Goal: Task Accomplishment & Management: Manage account settings

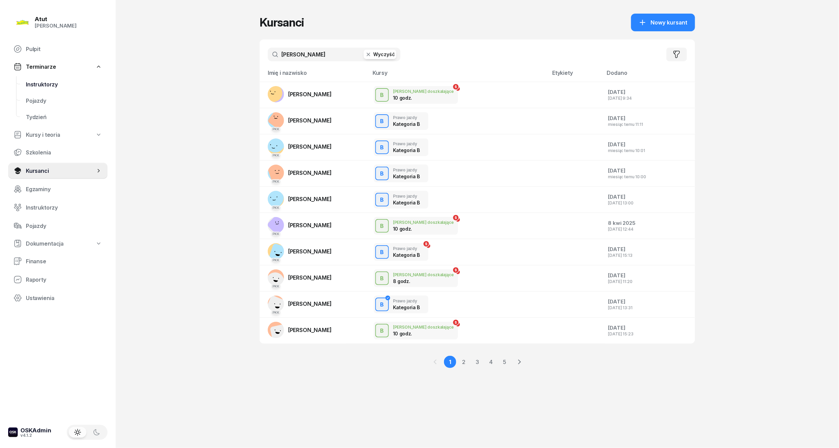
click at [53, 88] on link "Instruktorzy" at bounding box center [63, 84] width 87 height 16
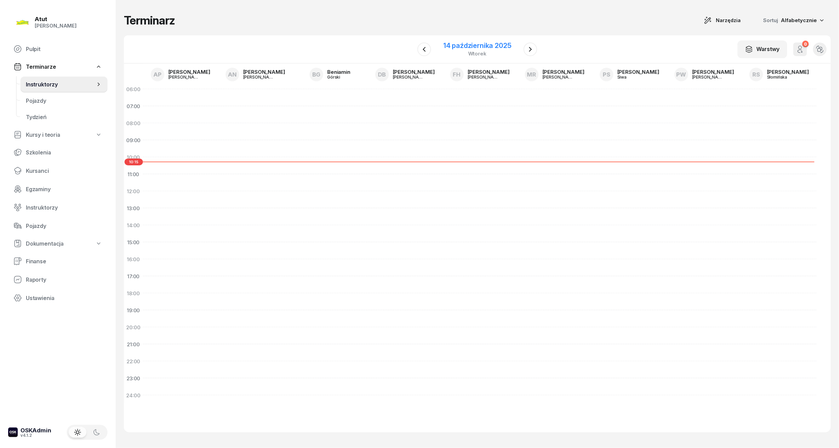
drag, startPoint x: 457, startPoint y: 47, endPoint x: 462, endPoint y: 59, distance: 12.8
click at [457, 48] on div "14 października 2025" at bounding box center [478, 45] width 68 height 7
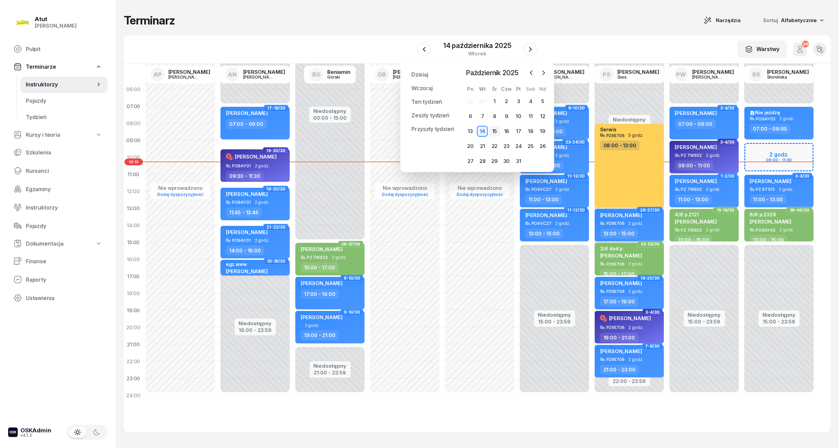
click at [491, 130] on div "15" at bounding box center [494, 131] width 11 height 11
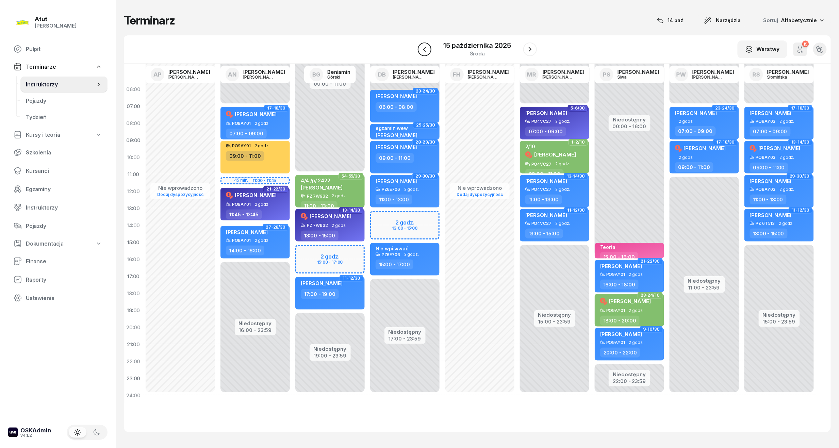
click at [425, 48] on icon "button" at bounding box center [425, 49] width 8 height 8
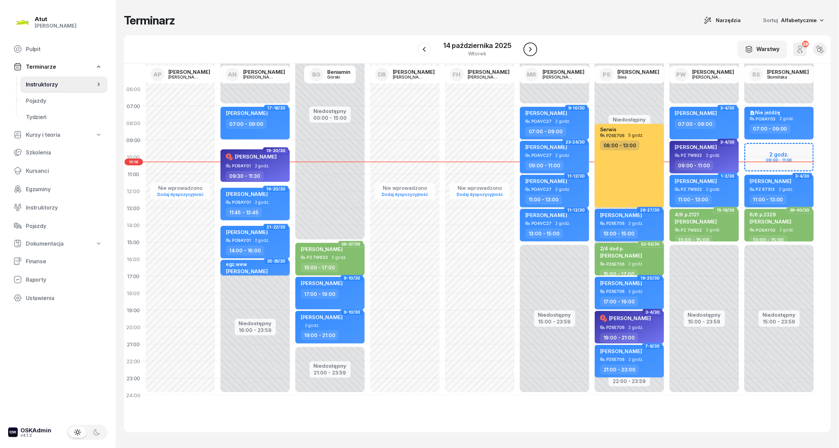
click at [529, 48] on icon "button" at bounding box center [531, 49] width 8 height 8
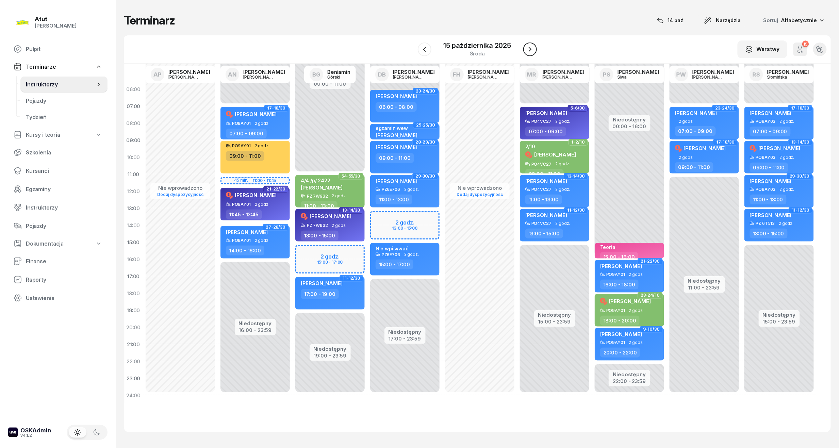
click at [528, 45] on icon "button" at bounding box center [530, 49] width 8 height 8
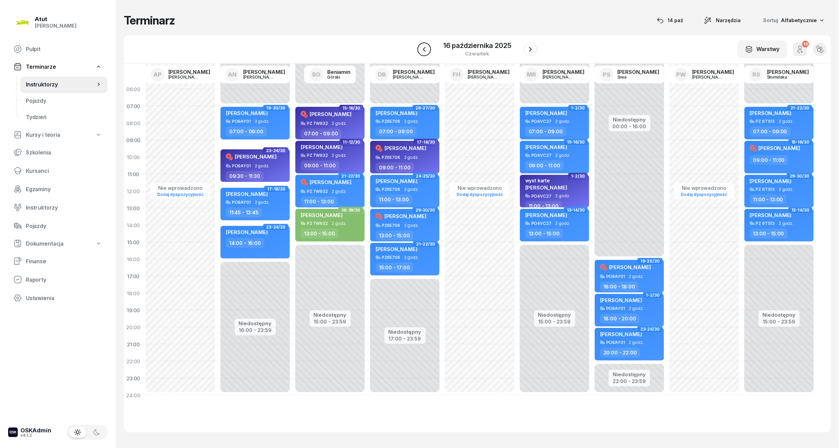
click at [430, 48] on button "button" at bounding box center [425, 50] width 14 height 14
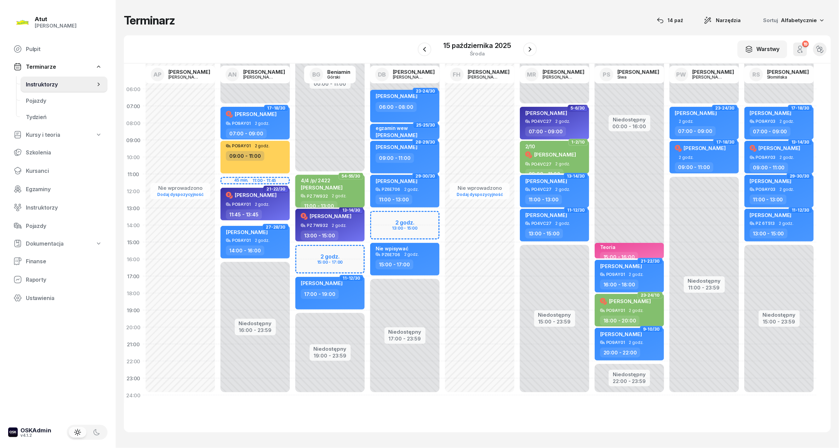
click at [329, 189] on span "[PERSON_NAME]" at bounding box center [322, 187] width 42 height 6
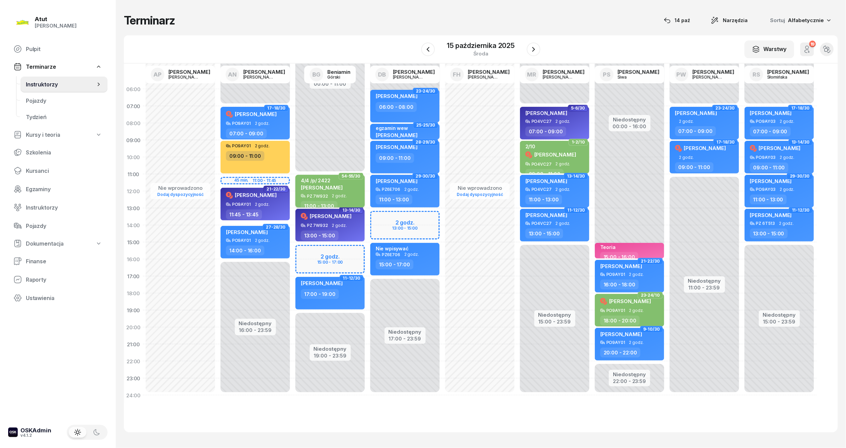
select select "11"
select select "13"
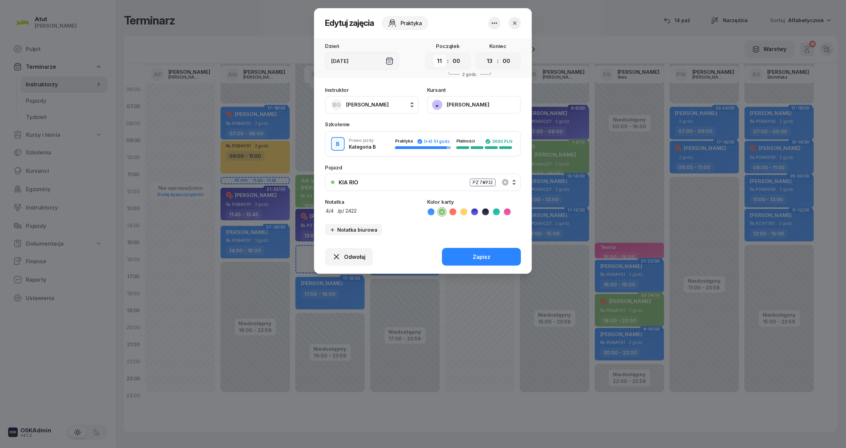
click at [441, 59] on select "00 01 02 03 04 05 06 07 08 09 10 11 12 13 14 15 16 17 18 19 20 21 22 23" at bounding box center [439, 61] width 13 height 12
click at [519, 25] on button "button" at bounding box center [515, 23] width 12 height 12
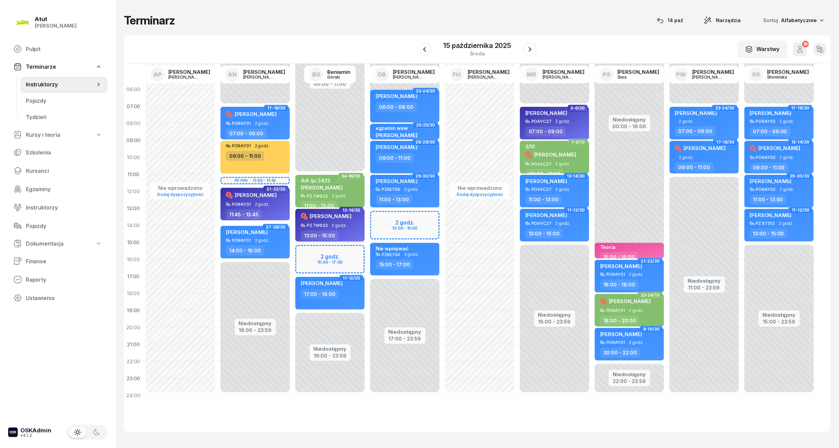
click at [319, 217] on span "[PERSON_NAME]" at bounding box center [331, 216] width 42 height 6
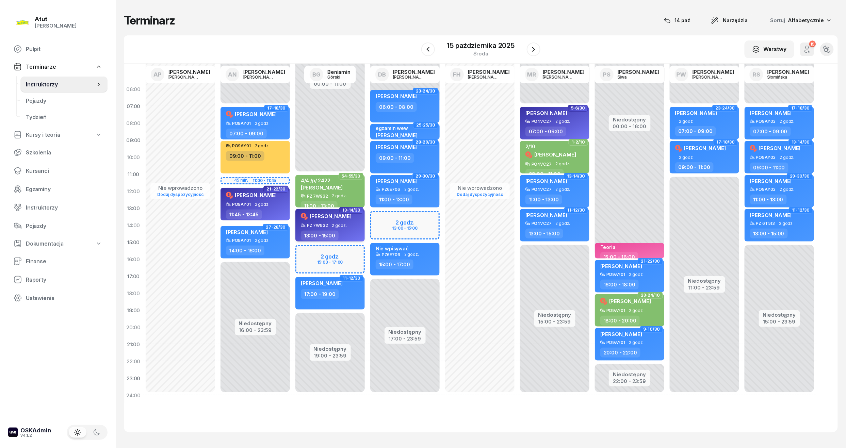
select select "13"
select select "15"
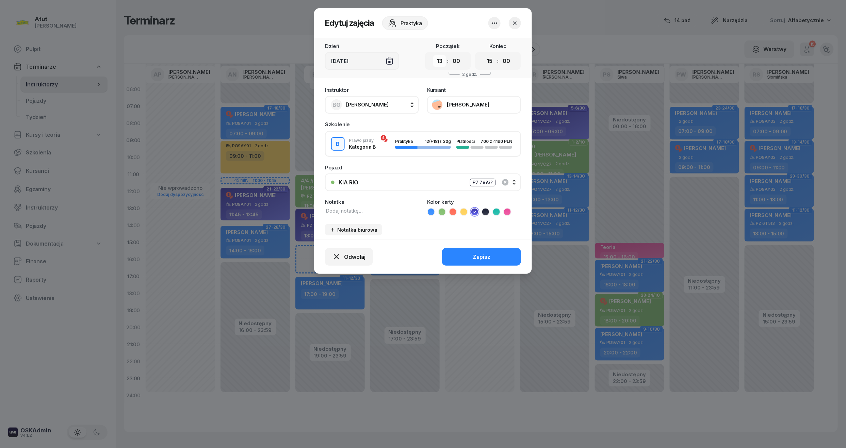
click at [437, 61] on select "00 01 02 03 04 05 06 07 08 09 10 11 12 13 14 15 16 17 18 19 20 21 22 23" at bounding box center [439, 61] width 13 height 12
select select "15"
click at [433, 55] on select "00 01 02 03 04 05 06 07 08 09 10 11 12 13 14 15 16 17 18 19 20 21 22 23" at bounding box center [439, 61] width 13 height 12
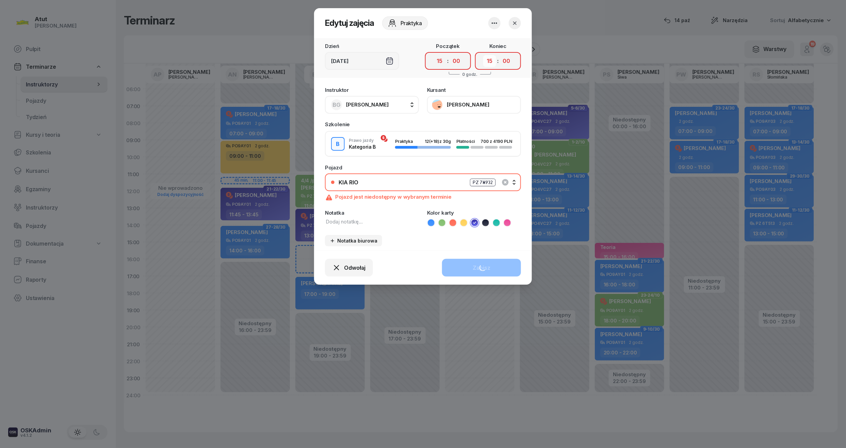
click at [489, 61] on select "00 01 02 03 04 05 06 07 08 09 10 11 12 13 14 15 16 17 18 19 20 21 22 23" at bounding box center [489, 61] width 13 height 12
select select "17"
click at [483, 55] on select "00 01 02 03 04 05 06 07 08 09 10 11 12 13 14 15 16 17 18 19 20 21 22 23" at bounding box center [489, 61] width 13 height 12
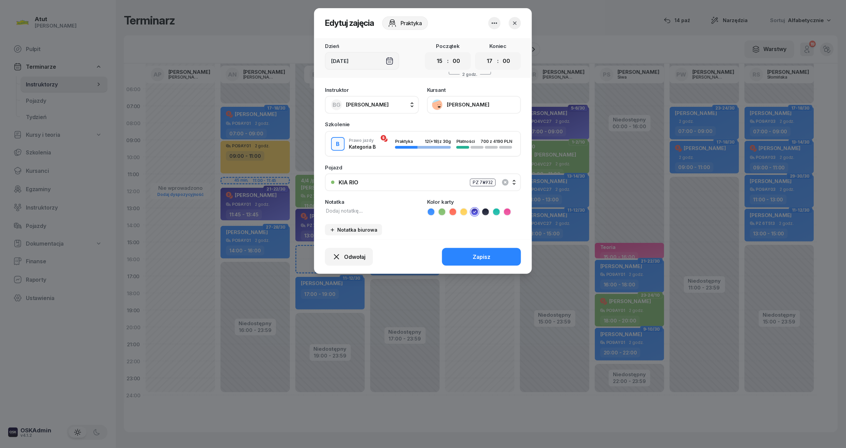
click at [498, 255] on button "Zapisz" at bounding box center [481, 257] width 79 height 18
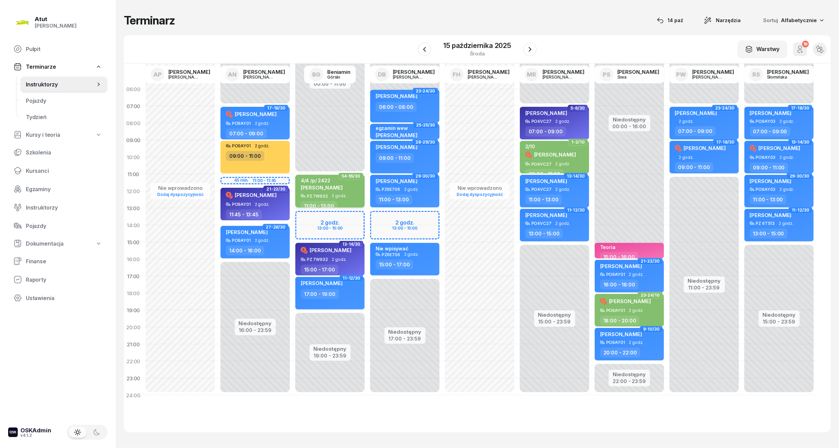
click at [343, 180] on div "4/4 /p/ 2422" at bounding box center [322, 181] width 42 height 6
select select "11"
select select "13"
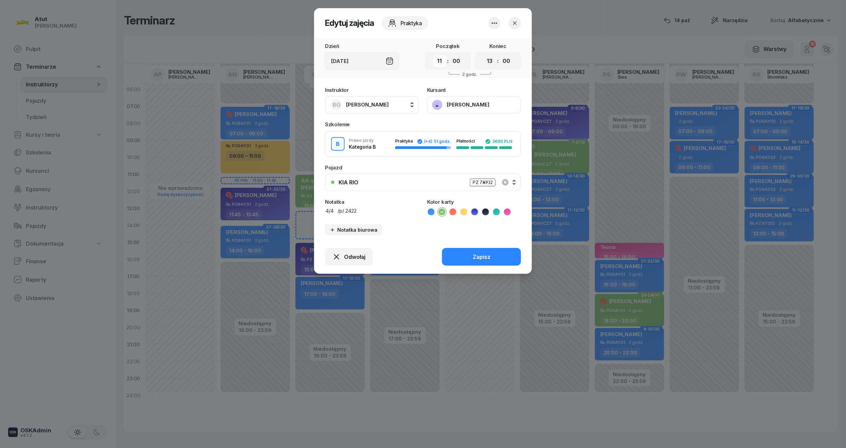
click at [441, 60] on select "00 01 02 03 04 05 06 07 08 09 10 11 12 13 14 15 16 17 18 19 20 21 22 23" at bounding box center [439, 61] width 13 height 12
select select "13"
click at [433, 55] on select "00 01 02 03 04 05 06 07 08 09 10 11 12 13 14 15 16 17 18 19 20 21 22 23" at bounding box center [439, 61] width 13 height 12
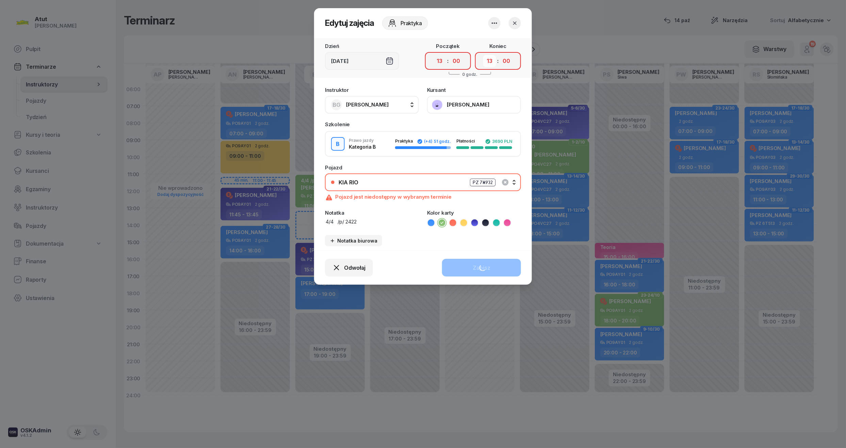
drag, startPoint x: 485, startPoint y: 60, endPoint x: 491, endPoint y: 66, distance: 7.9
click at [485, 60] on select "00 01 02 03 04 05 06 07 08 09 10 11 12 13 14 15 16 17 18 19 20 21 22 23" at bounding box center [489, 61] width 13 height 12
select select "15"
click at [483, 55] on select "00 01 02 03 04 05 06 07 08 09 10 11 12 13 14 15 16 17 18 19 20 21 22 23" at bounding box center [489, 61] width 13 height 12
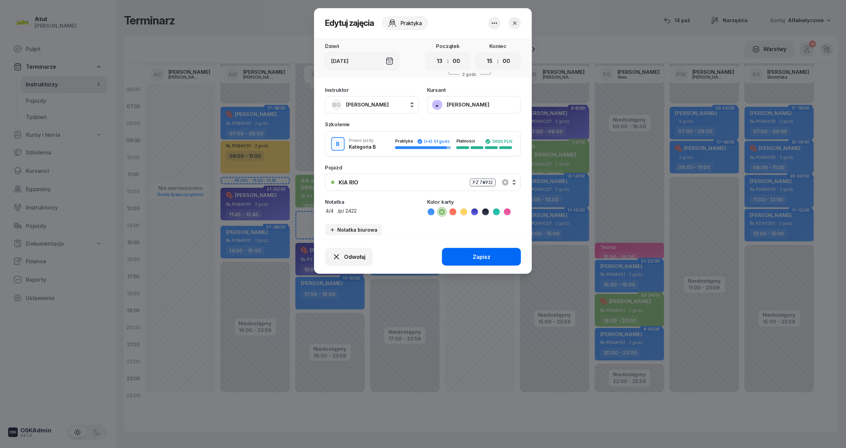
click at [489, 254] on div "Zapisz" at bounding box center [482, 257] width 18 height 6
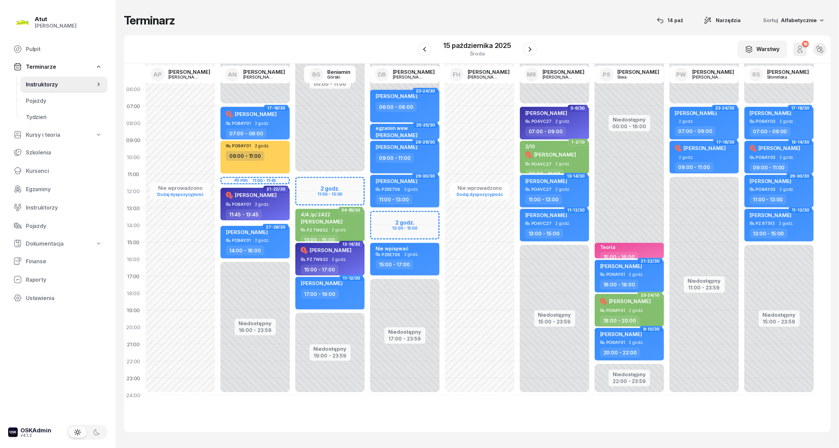
click at [316, 183] on div "Niedostępny 00:00 - 11:00 Niedostępny 19:00 - 23:59 7-8/30 my odwołaliśmy [PERS…" at bounding box center [330, 242] width 75 height 323
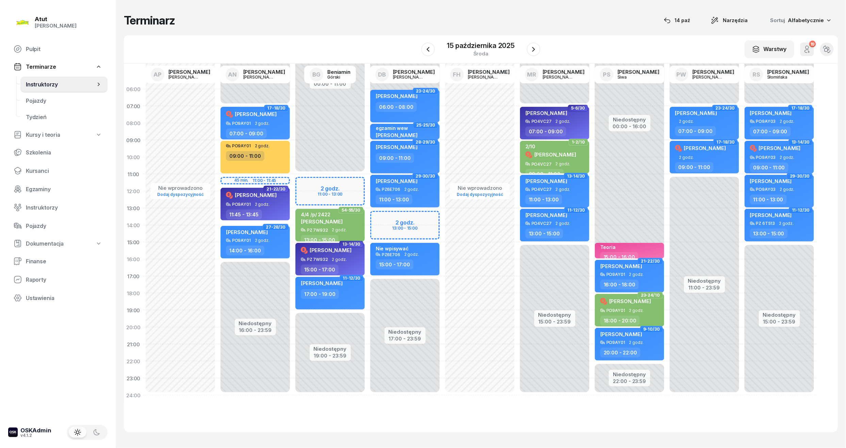
select select "11"
select select "13"
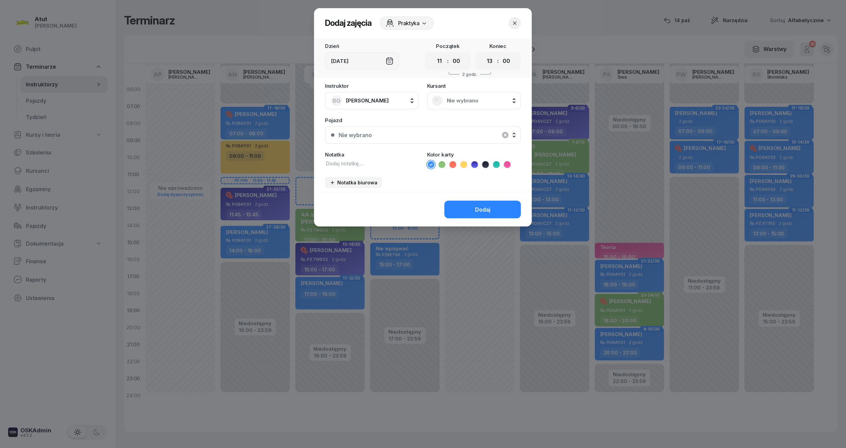
click at [455, 107] on div "Nie wybrano" at bounding box center [474, 101] width 94 height 18
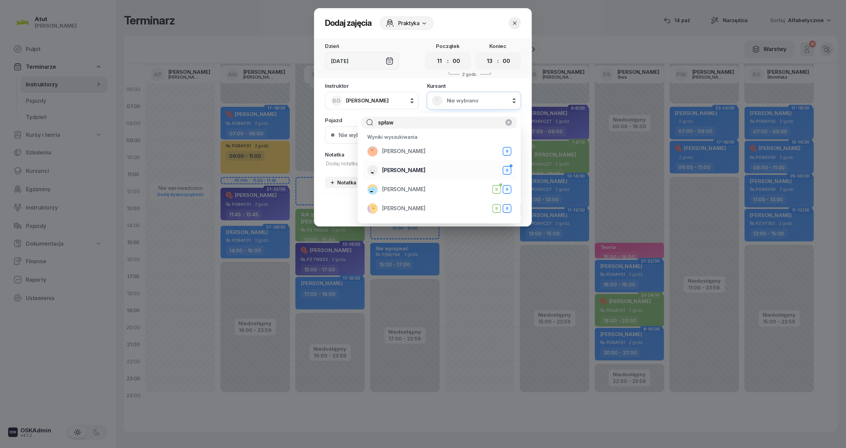
type input "spław"
click at [419, 172] on span "[PERSON_NAME]" at bounding box center [404, 170] width 44 height 6
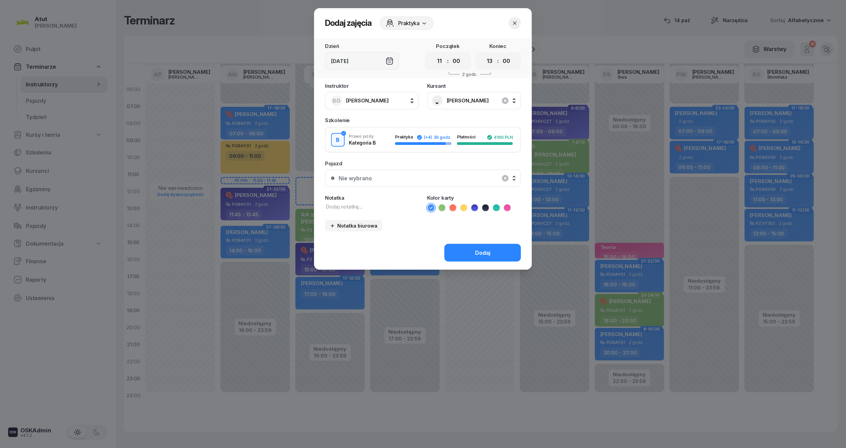
click at [441, 207] on icon at bounding box center [441, 208] width 3 height 2
click at [480, 254] on div "Dodaj" at bounding box center [482, 253] width 15 height 6
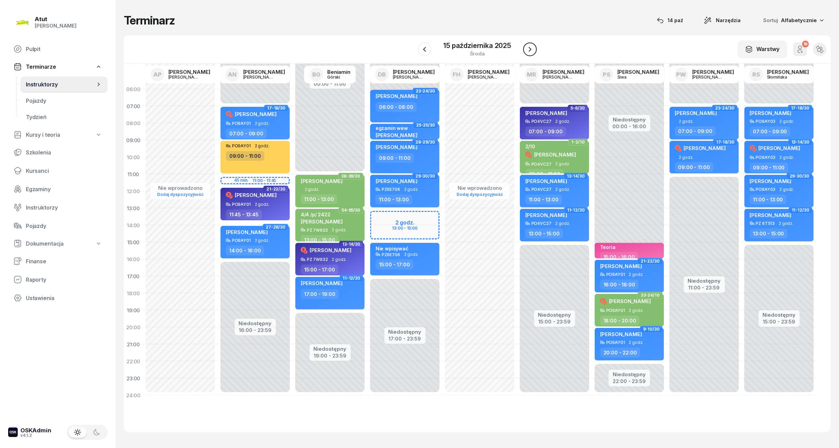
click at [526, 47] on button "button" at bounding box center [530, 50] width 14 height 14
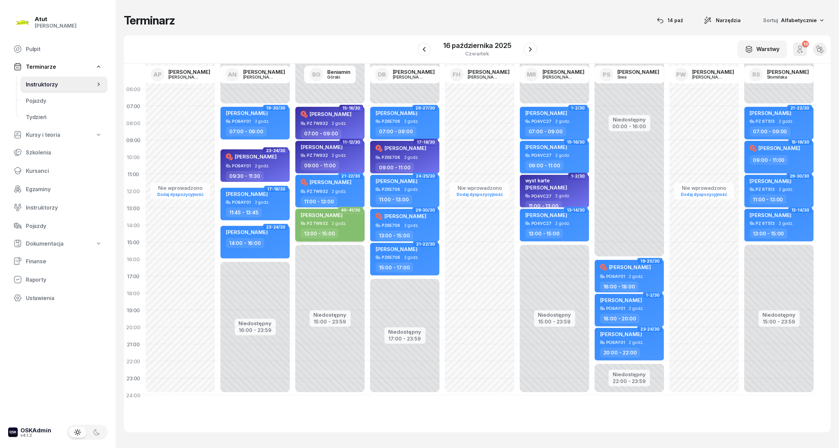
click at [346, 221] on div "[PERSON_NAME]" at bounding box center [331, 217] width 60 height 10
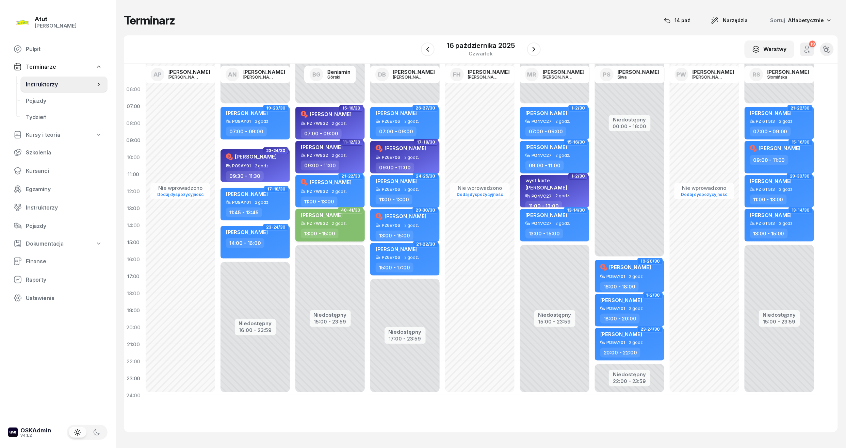
select select "13"
select select "15"
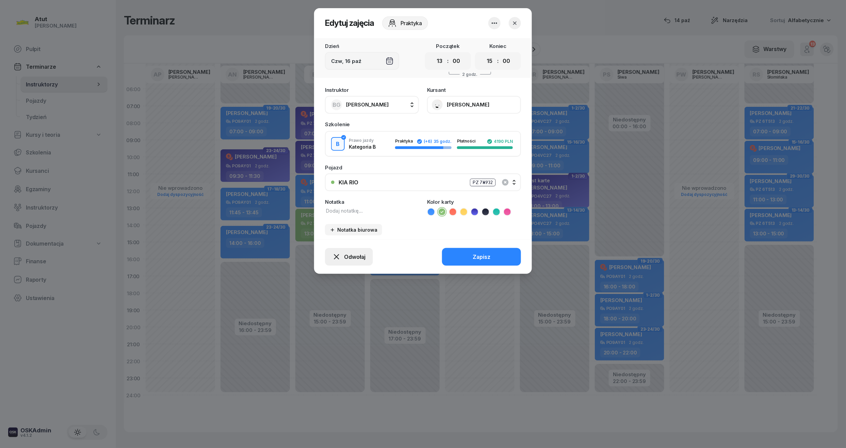
click at [354, 254] on span "Odwołaj" at bounding box center [354, 257] width 21 height 6
click at [341, 200] on div "My odwołaliśmy" at bounding box center [337, 200] width 41 height 6
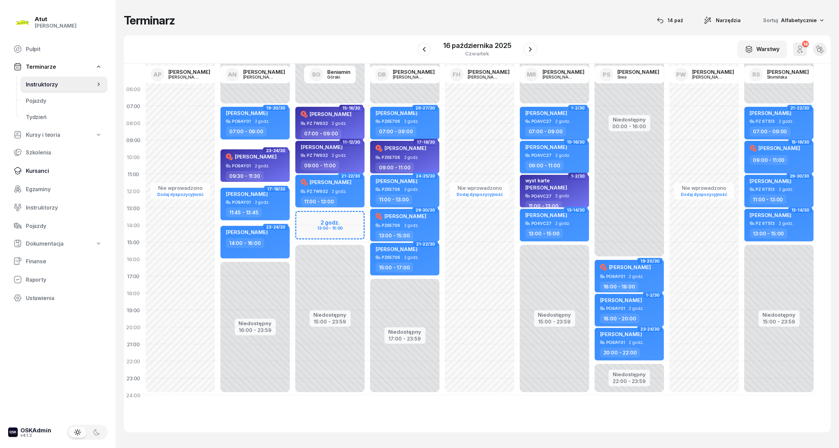
click at [43, 168] on span "Kursanci" at bounding box center [64, 171] width 76 height 6
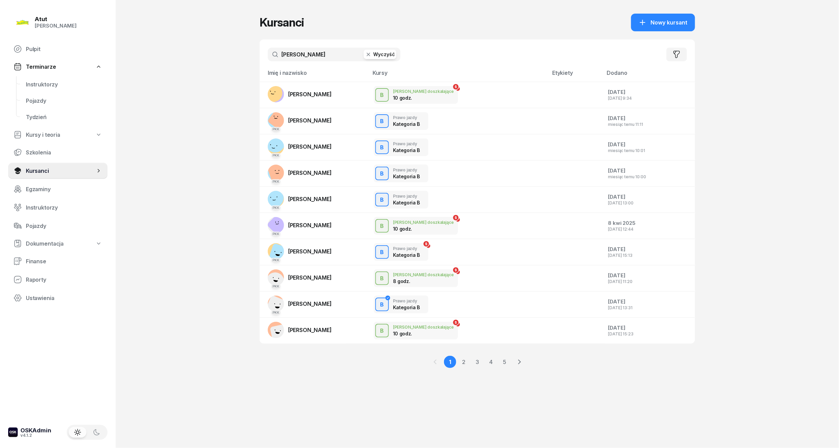
drag, startPoint x: 308, startPoint y: 52, endPoint x: -1, endPoint y: 86, distance: 310.9
click at [0, 86] on html "[PERSON_NAME] [PERSON_NAME] Pulpit Terminarze Instruktorzy Pojazdy Tydzień Kurs…" at bounding box center [419, 224] width 839 height 448
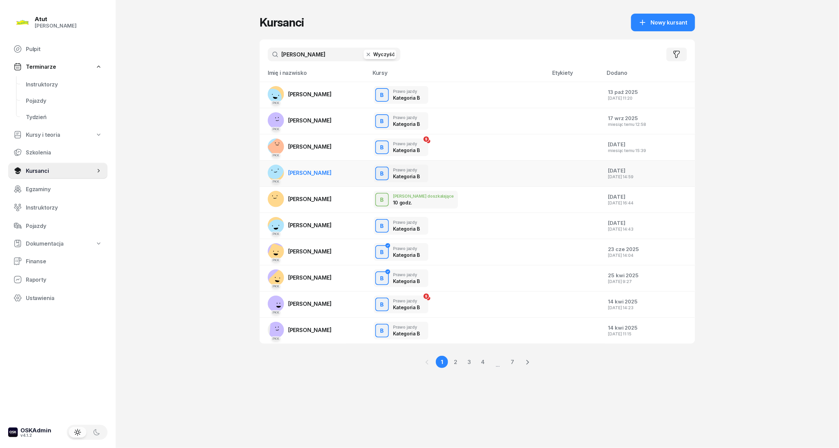
type input "[PERSON_NAME]"
click at [332, 168] on link "PKK [PERSON_NAME]" at bounding box center [300, 173] width 64 height 16
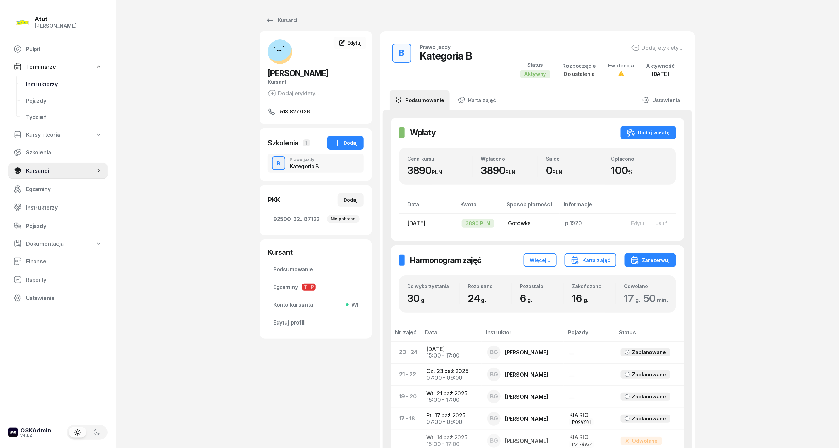
click at [40, 86] on span "Instruktorzy" at bounding box center [64, 84] width 76 height 6
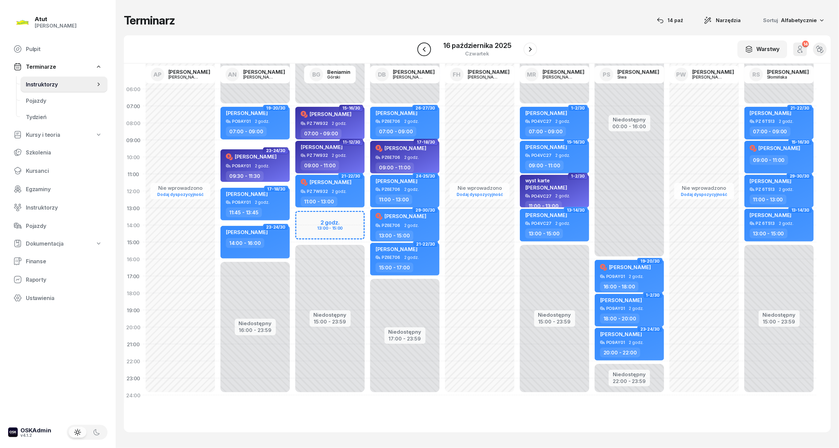
click at [424, 51] on icon "button" at bounding box center [424, 49] width 8 height 8
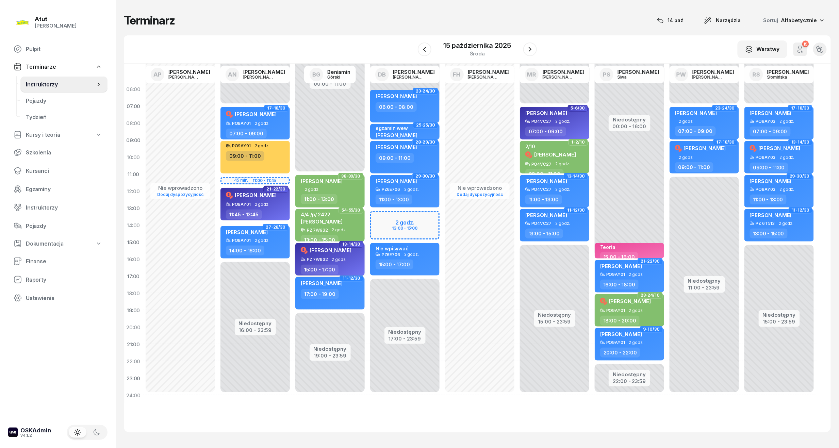
click at [333, 249] on span "[PERSON_NAME]" at bounding box center [331, 250] width 42 height 6
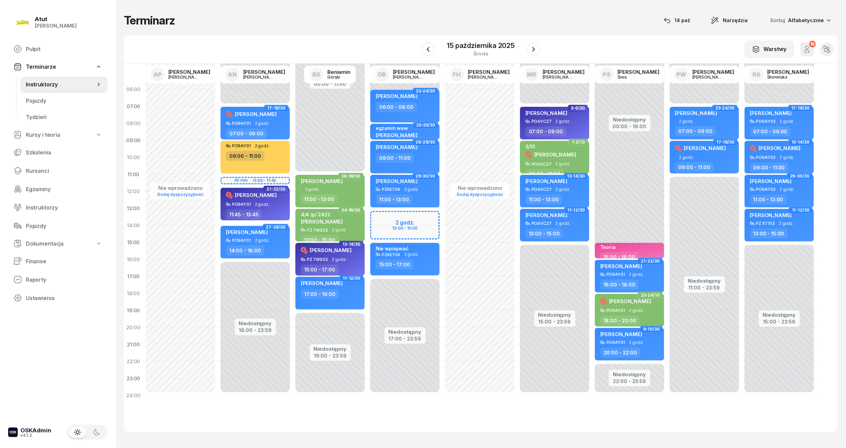
select select "15"
select select "17"
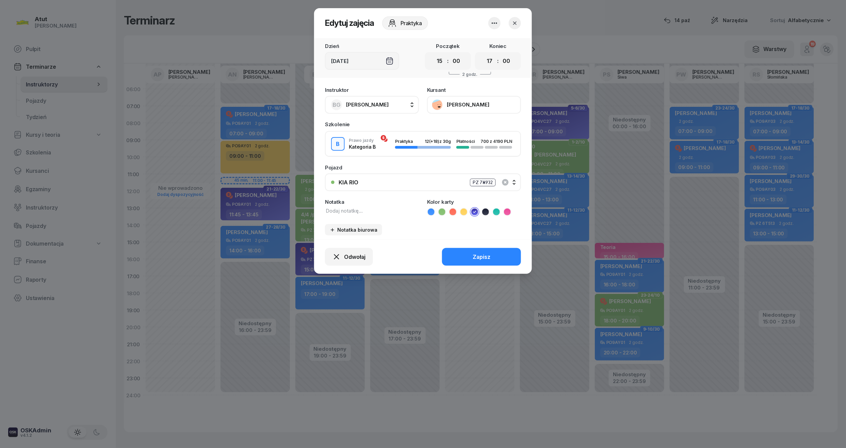
click at [482, 101] on button "[PERSON_NAME]" at bounding box center [474, 105] width 94 height 18
click at [512, 23] on icon "button" at bounding box center [515, 23] width 7 height 7
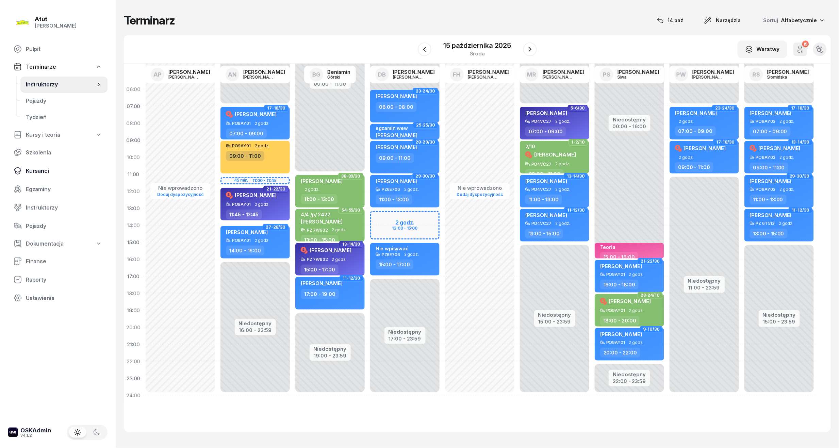
click at [45, 173] on span "Kursanci" at bounding box center [64, 171] width 76 height 6
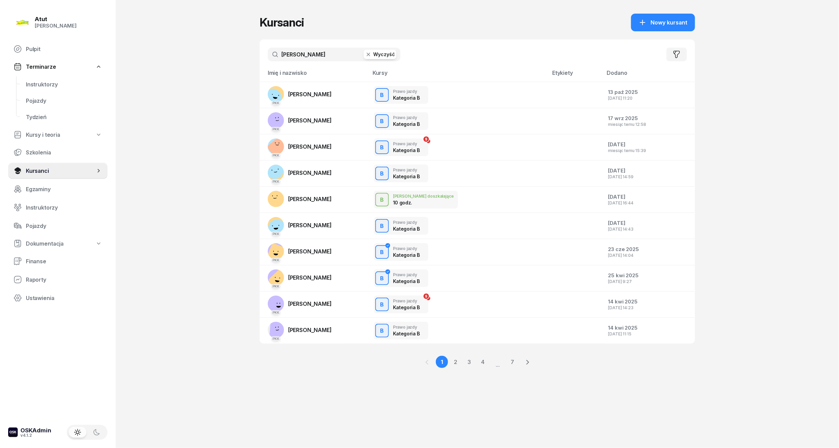
drag, startPoint x: 310, startPoint y: 53, endPoint x: 171, endPoint y: 63, distance: 140.3
click at [172, 63] on div "Atut [PERSON_NAME] Pulpit Terminarze Instruktorzy Pojazdy Tydzień Kursy i teori…" at bounding box center [419, 224] width 839 height 448
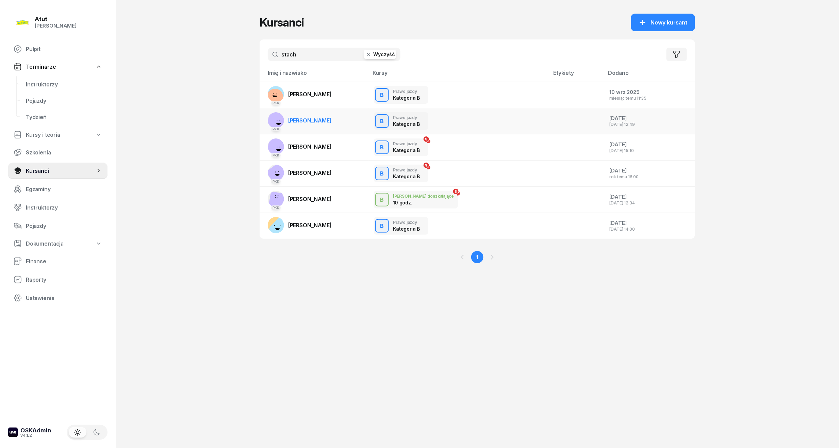
type input "stach"
click at [332, 118] on span "[PERSON_NAME]" at bounding box center [310, 120] width 44 height 7
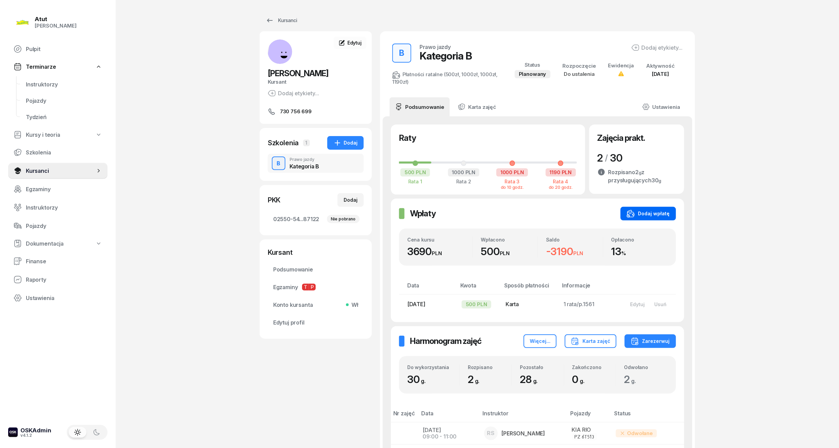
click at [651, 208] on button "Dodaj wpłatę" at bounding box center [648, 214] width 55 height 14
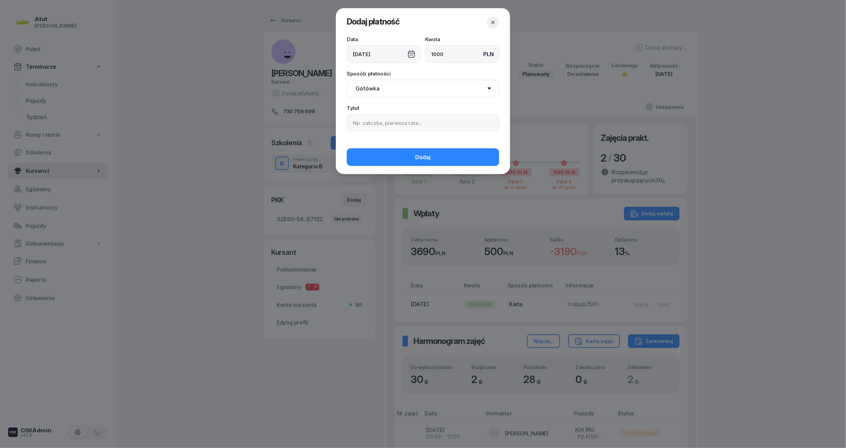
type input "1000"
click at [425, 132] on div "Data [DATE] Kwota PLN 1000 Sposób płatności Gotówka Karta Przelew Płatności onl…" at bounding box center [423, 88] width 174 height 103
click at [391, 91] on select "Gotówka Karta Przelew Płatności online BLIK" at bounding box center [423, 89] width 152 height 18
select select "transfer"
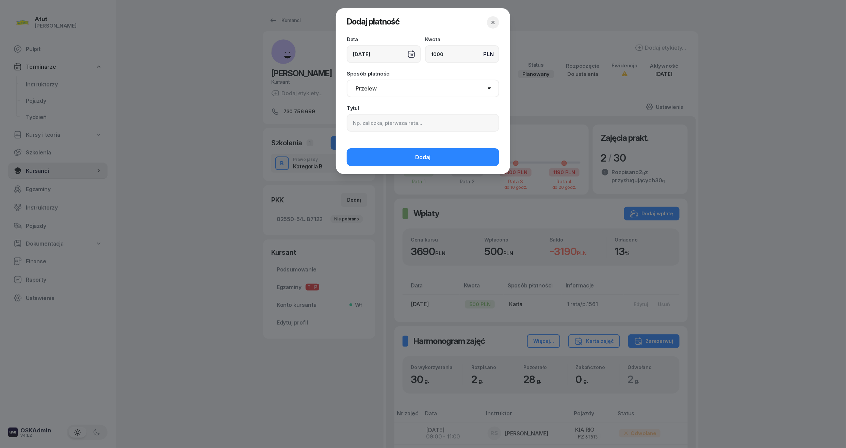
click at [347, 80] on select "Gotówka Karta Przelew Płatności online BLIK" at bounding box center [423, 89] width 152 height 18
click at [412, 122] on input at bounding box center [423, 123] width 152 height 18
paste input "2431"
type input "p.2431"
click at [407, 158] on button "Dodaj" at bounding box center [423, 157] width 152 height 18
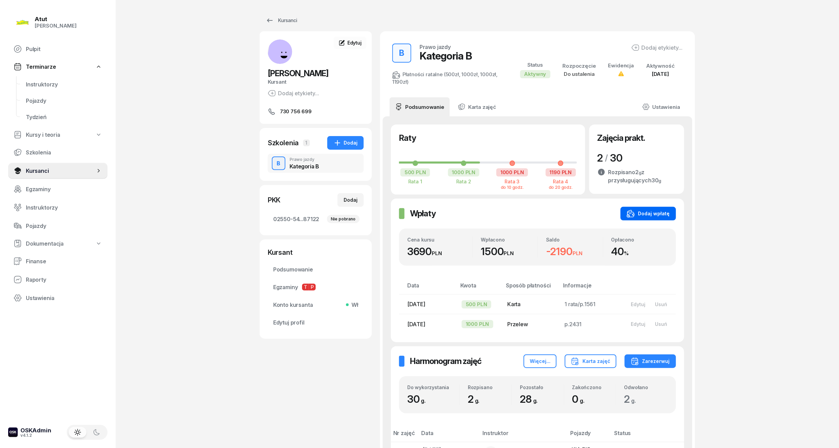
click at [668, 209] on button "Dodaj wpłatę" at bounding box center [648, 214] width 55 height 14
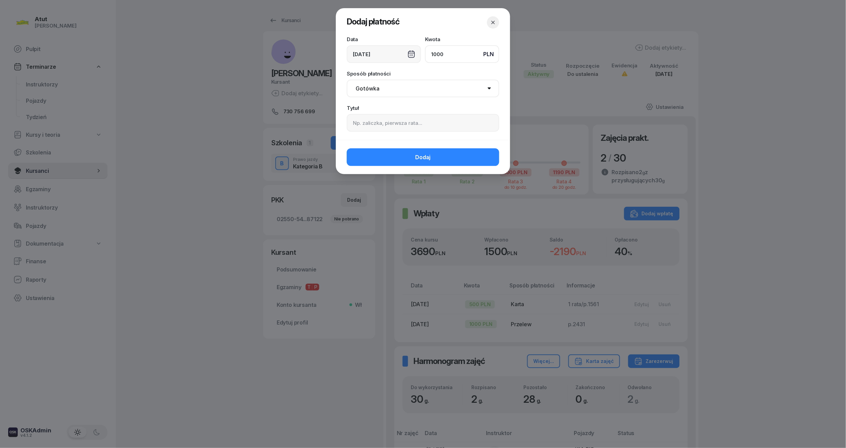
type input "1000"
click at [370, 128] on input at bounding box center [423, 123] width 152 height 18
paste input "1612"
click at [350, 123] on input "p.1612" at bounding box center [423, 123] width 152 height 18
type input "2 rata /p.1612"
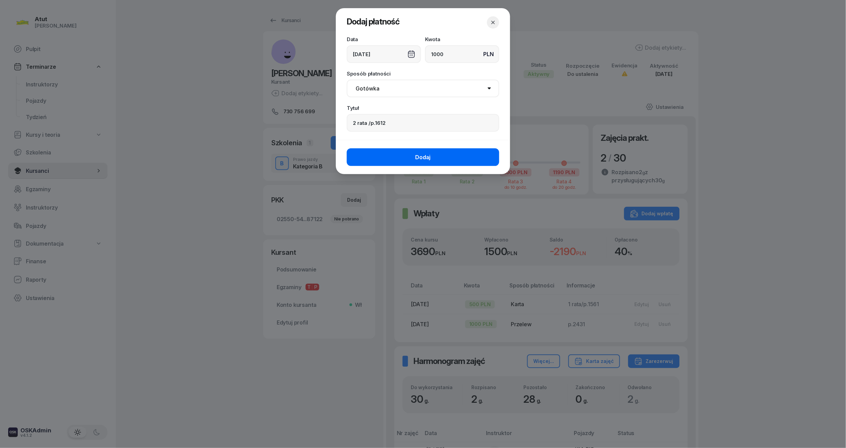
click at [399, 153] on button "Dodaj" at bounding box center [423, 157] width 152 height 18
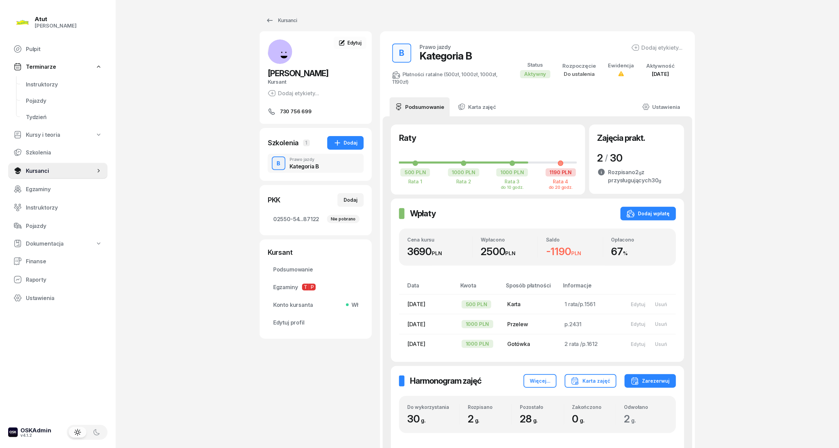
drag, startPoint x: 40, startPoint y: 174, endPoint x: 86, endPoint y: 139, distance: 57.9
click at [40, 174] on link "Kursanci" at bounding box center [57, 171] width 99 height 16
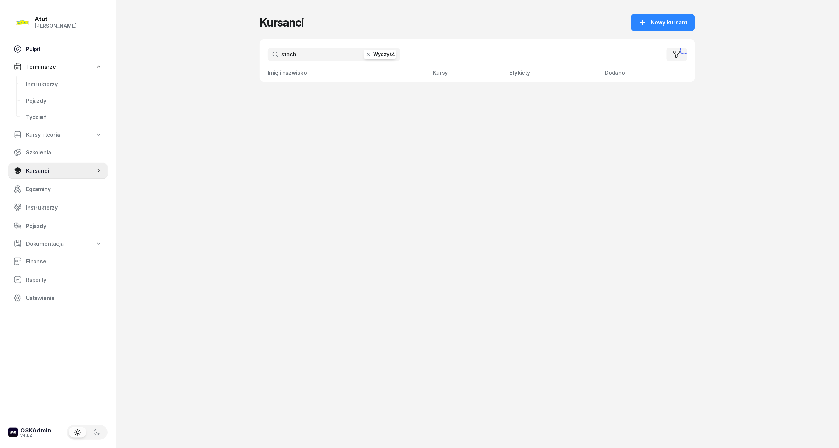
drag, startPoint x: 310, startPoint y: 52, endPoint x: 74, endPoint y: 49, distance: 236.9
click at [74, 49] on div "Atut [PERSON_NAME] Pulpit Terminarze Instruktorzy Pojazdy Tydzień Kursy i teori…" at bounding box center [419, 224] width 839 height 448
type input "daniszko"
click at [318, 97] on span "[PERSON_NAME]" at bounding box center [310, 94] width 44 height 7
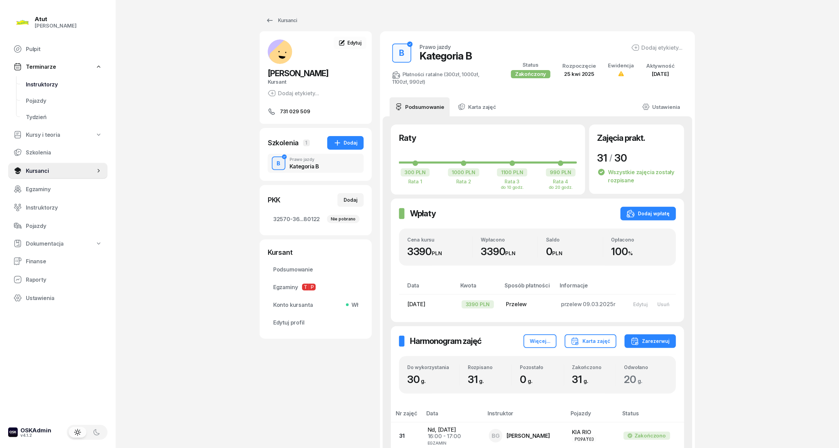
click at [46, 88] on link "Instruktorzy" at bounding box center [63, 84] width 87 height 16
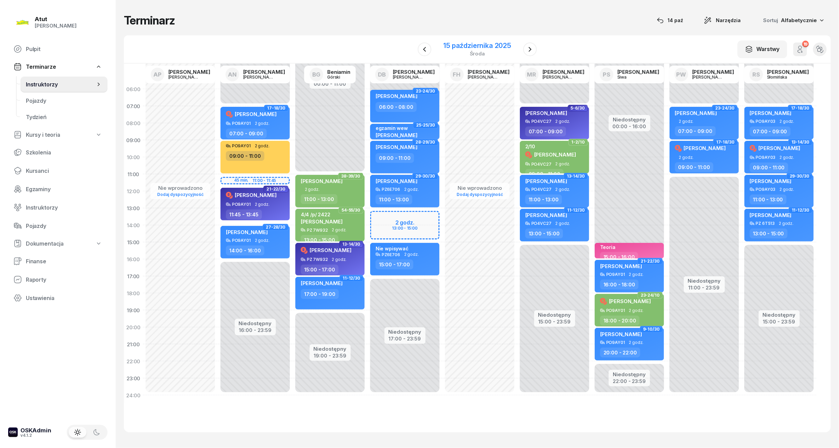
click at [451, 51] on div "środa" at bounding box center [478, 53] width 68 height 5
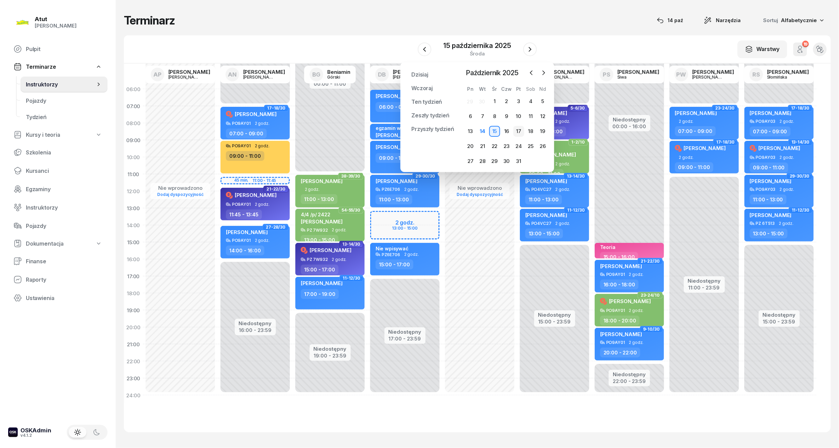
click at [521, 132] on div "17" at bounding box center [519, 131] width 11 height 11
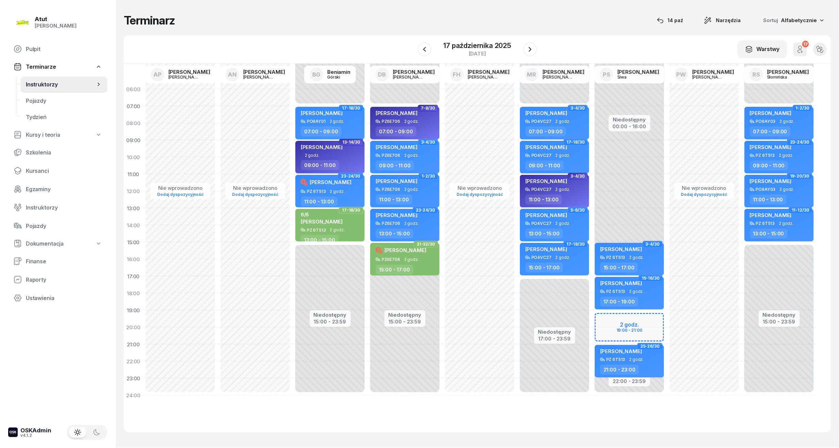
click at [621, 323] on div "Niedostępny 00:00 - 16:00 Niedostępny 22:00 - 23:59 2 godz. 19:00 - 21:00 3-4/3…" at bounding box center [629, 242] width 75 height 323
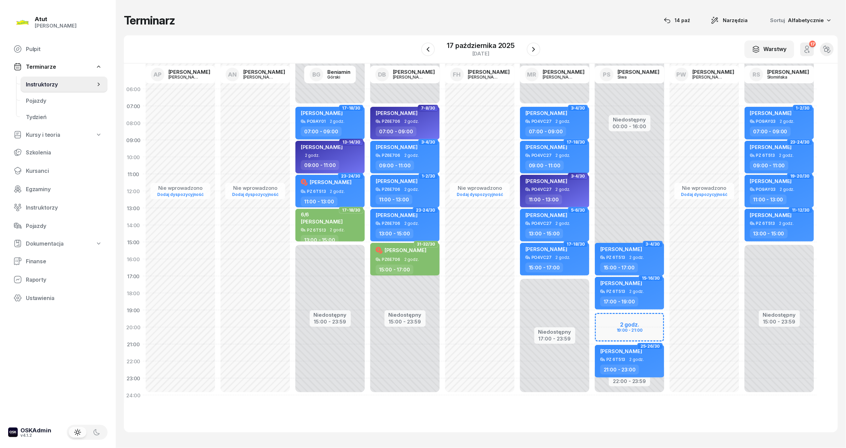
select select "19"
select select "21"
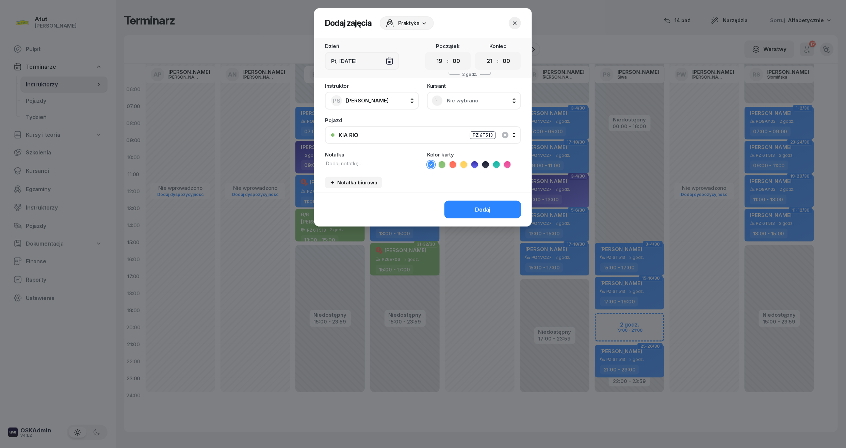
click at [458, 95] on div "Nie wybrano" at bounding box center [474, 100] width 84 height 11
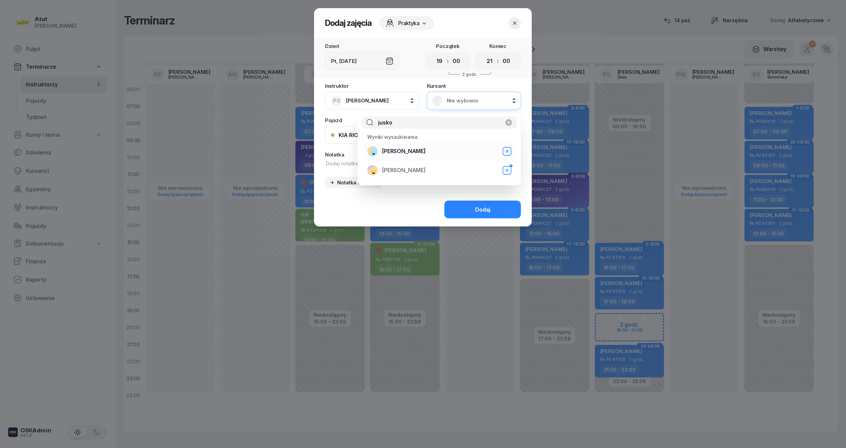
type input "jusko"
click at [412, 150] on span "[PERSON_NAME]" at bounding box center [404, 151] width 44 height 6
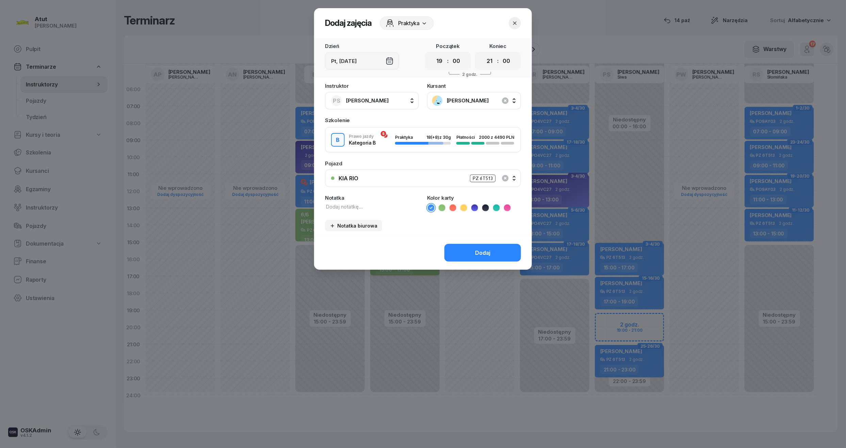
click at [476, 204] on li at bounding box center [475, 208] width 8 height 8
click at [483, 259] on button "Dodaj" at bounding box center [483, 253] width 77 height 18
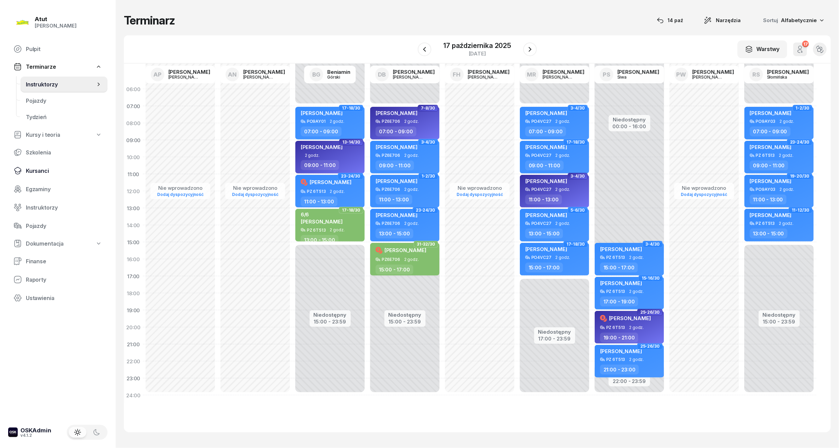
click at [26, 168] on span "Kursanci" at bounding box center [64, 171] width 76 height 6
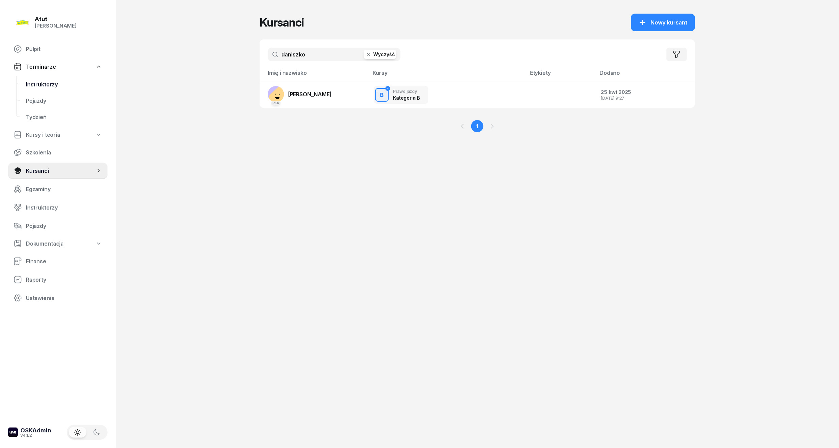
drag, startPoint x: 261, startPoint y: 63, endPoint x: 101, endPoint y: 82, distance: 161.1
click at [101, 82] on div "Atut [PERSON_NAME] Pulpit Terminarze Instruktorzy Pojazdy Tydzień Kursy i teori…" at bounding box center [419, 224] width 839 height 448
type input "[PERSON_NAME]"
click at [307, 92] on span "[PERSON_NAME]" at bounding box center [310, 94] width 44 height 7
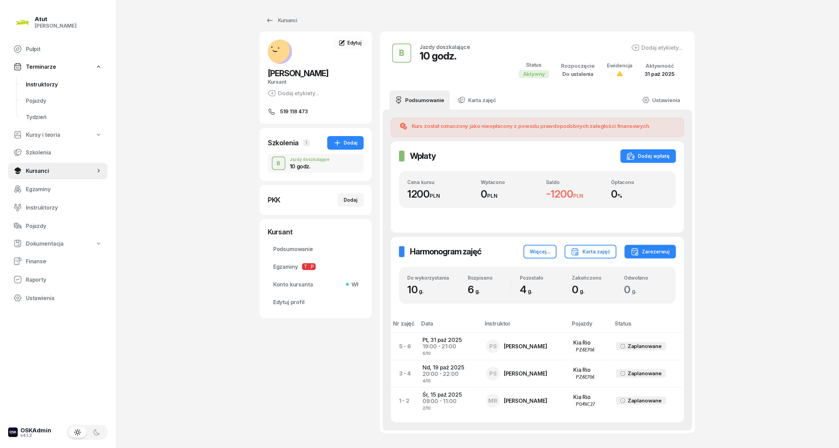
click at [39, 88] on link "Instruktorzy" at bounding box center [63, 84] width 87 height 16
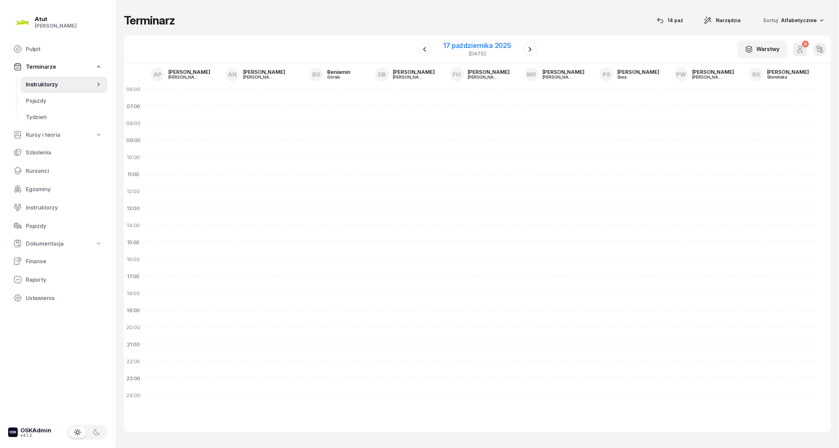
click at [453, 49] on div "17 października 2025" at bounding box center [478, 45] width 68 height 7
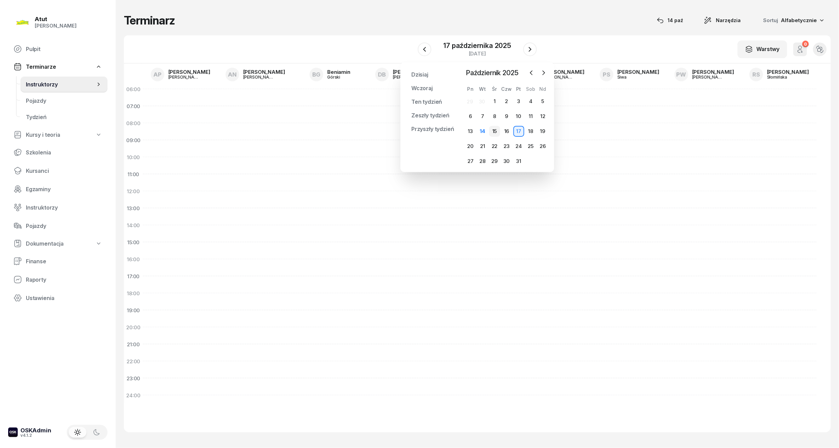
click at [492, 134] on div "15" at bounding box center [494, 131] width 11 height 11
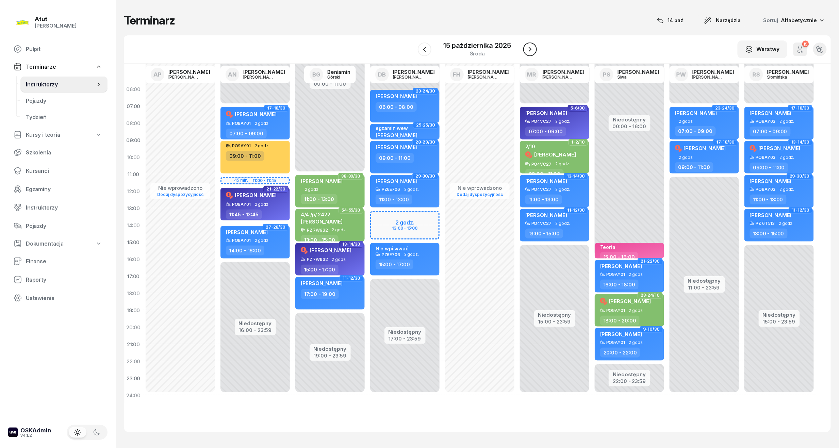
click at [528, 49] on icon "button" at bounding box center [530, 49] width 8 height 8
